Goal: Task Accomplishment & Management: Manage account settings

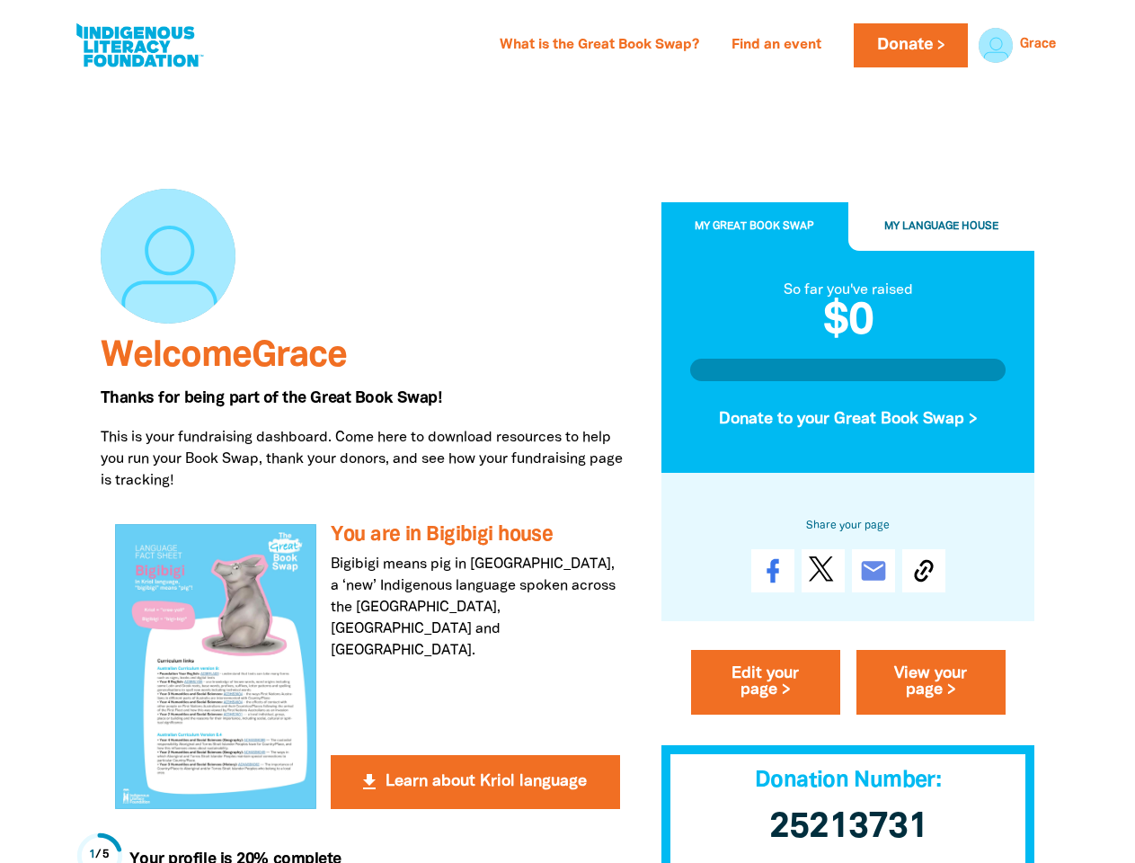
click at [567, 432] on p "This is your fundraising dashboard. Come here to download resources to help you…" at bounding box center [368, 459] width 534 height 65
click at [1038, 45] on link "Grace" at bounding box center [1038, 45] width 36 height 13
click at [755, 227] on span "My Great Book Swap" at bounding box center [755, 227] width 120 height 10
click at [942, 227] on span "My Language House" at bounding box center [942, 227] width 114 height 10
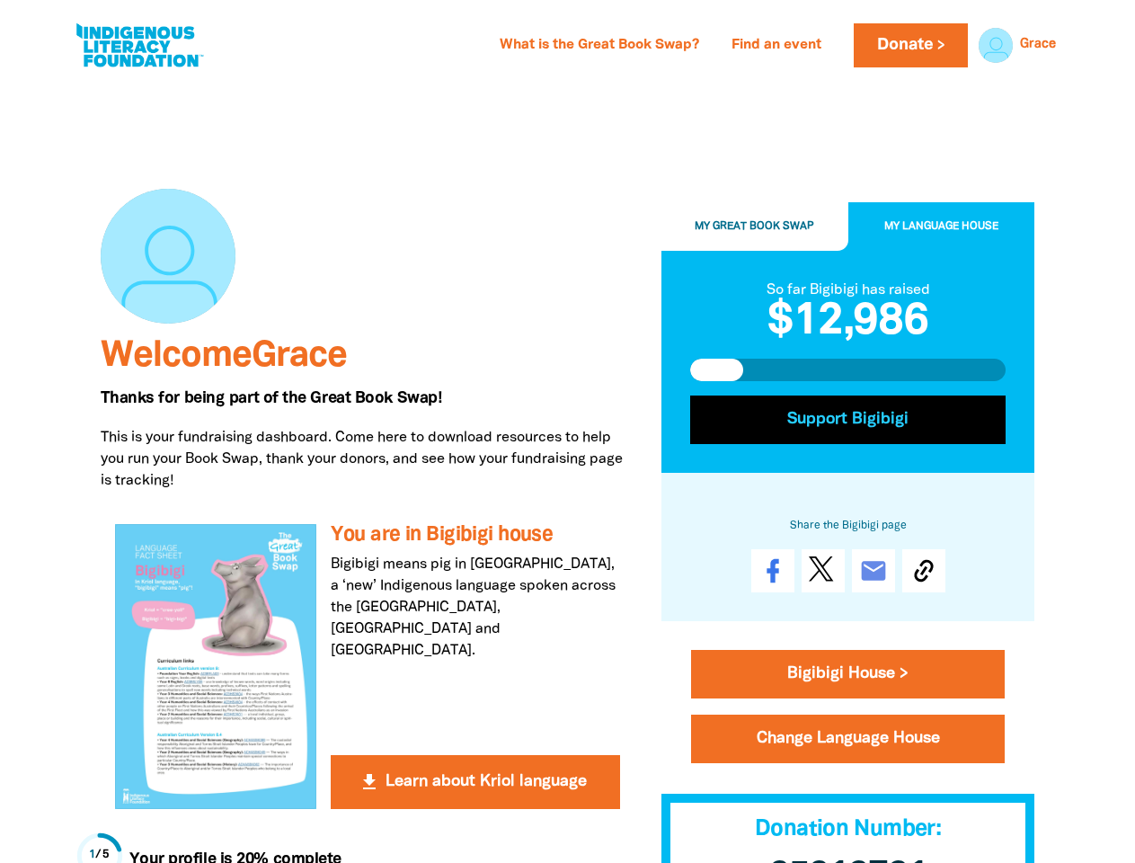
click at [849, 420] on button "Support Bigibigi" at bounding box center [848, 420] width 316 height 49
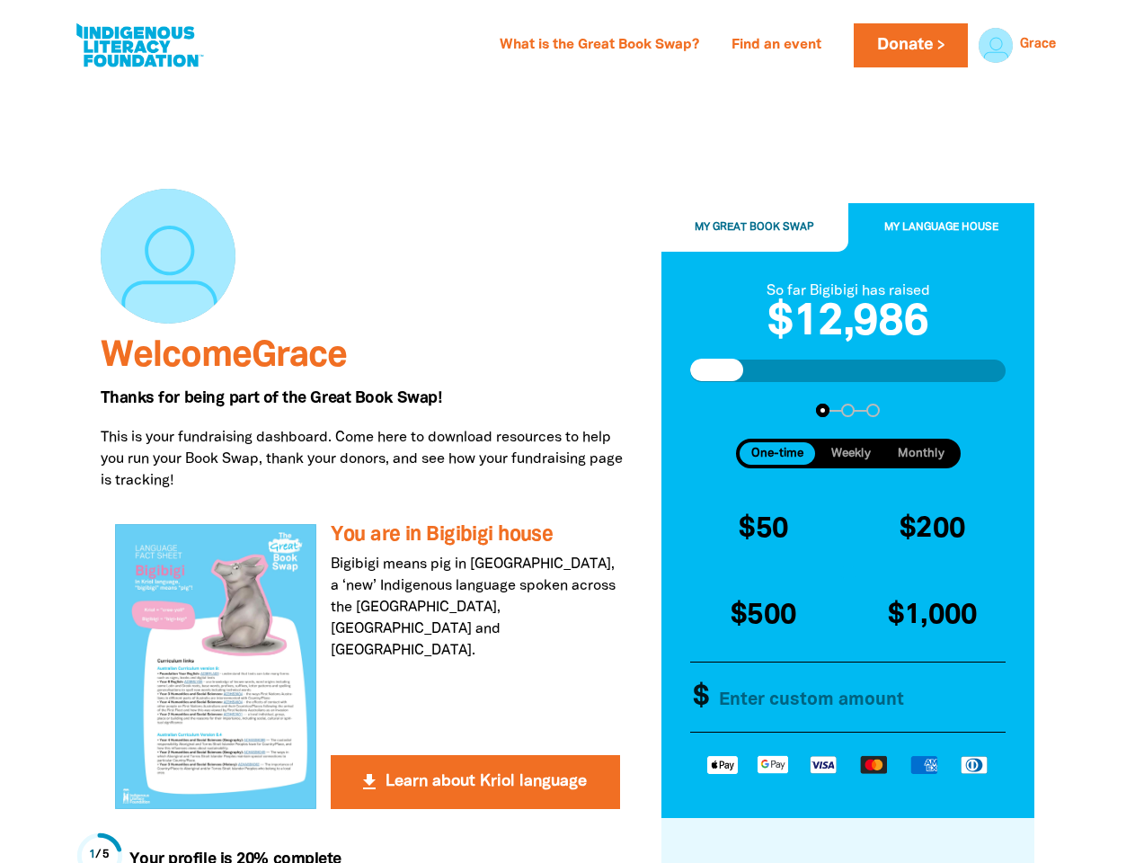
click at [924, 572] on div "$50 $200 $500 $1,000 Other Amount $" at bounding box center [848, 614] width 331 height 249
